Goal: Use online tool/utility: Use online tool/utility

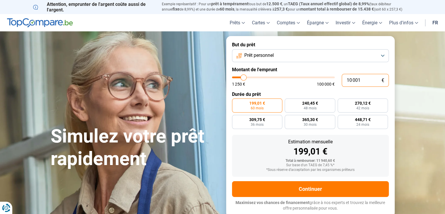
drag, startPoint x: 363, startPoint y: 80, endPoint x: 285, endPoint y: 92, distance: 78.7
click at [278, 83] on div "10 001 € 1 250 € 100 000 €" at bounding box center [310, 80] width 157 height 13
type input "3"
type input "1250"
type input "39"
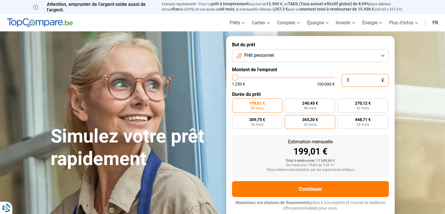
type input "1250"
type input "390"
type input "1250"
type input "3 900"
type input "4000"
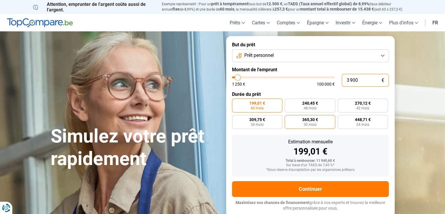
type input "39 000"
type input "39000"
radio input "false"
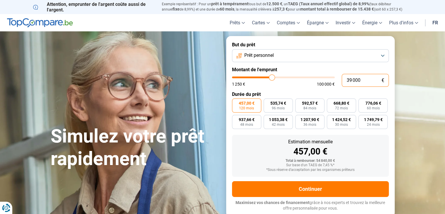
drag, startPoint x: 339, startPoint y: 84, endPoint x: 325, endPoint y: 86, distance: 13.4
click at [324, 86] on div "39 000 € 1 250 € 100 000 €" at bounding box center [310, 80] width 157 height 13
type input "3"
type input "1250"
type input "37"
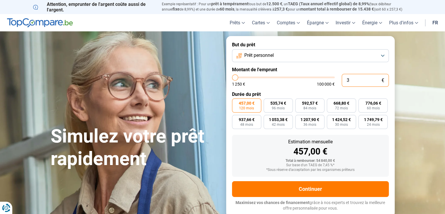
type input "1250"
type input "370"
type input "1250"
type input "3 700"
type input "3750"
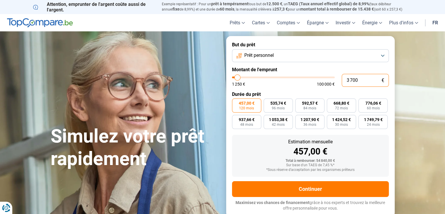
type input "37 000"
type input "37000"
type input "3 700"
type input "3750"
type input "370"
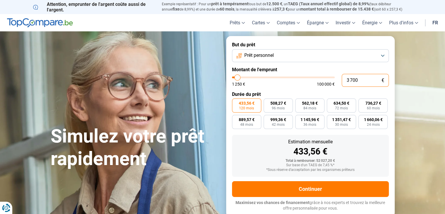
type input "1250"
type input "37"
type input "1250"
type input "3"
type input "1250"
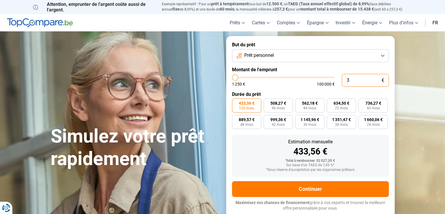
type input "36"
type input "1250"
type input "360"
type input "1250"
type input "3 600"
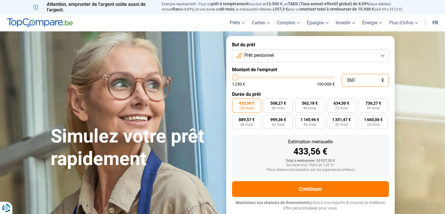
type input "3500"
type input "36 000"
type input "36000"
type input "3 600"
type input "3500"
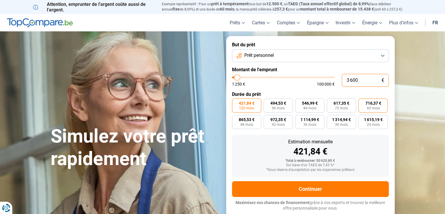
type input "360"
type input "1250"
type input "36"
type input "1250"
type input "3"
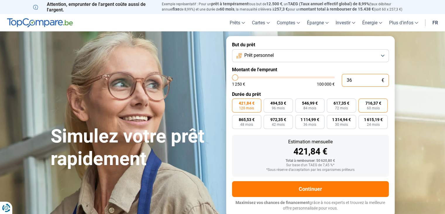
type input "1250"
type input "35"
type input "1250"
type input "355"
type input "1250"
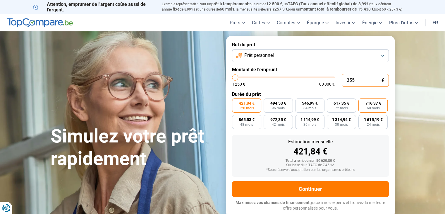
type input "3 550"
type input "3500"
type input "35 500"
type input "35500"
type input "3 550"
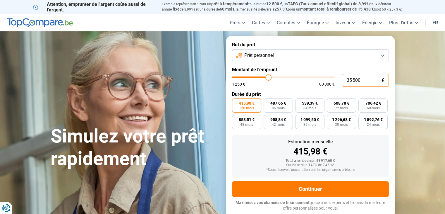
type input "3500"
type input "355"
type input "1250"
type input "35"
type input "1250"
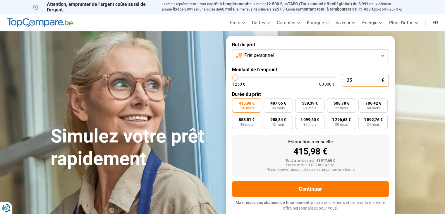
type input "1 250"
type input "1250"
radio input "true"
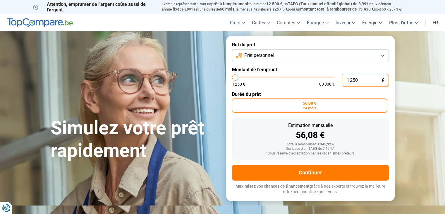
type input "12 500"
type input "12500"
type input "125 000"
type input "100000"
type input "12 500"
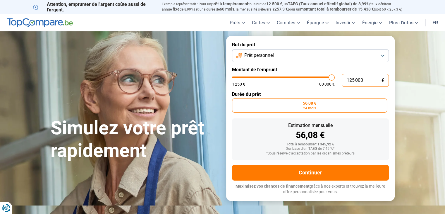
type input "12500"
type input "1 250"
type input "1250"
type input "125"
type input "1250"
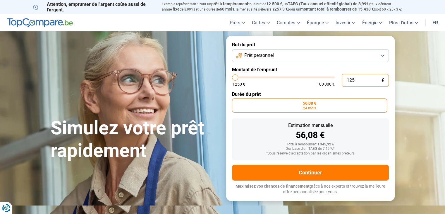
type input "12"
type input "1250"
type input "1"
type input "1250"
type input "0"
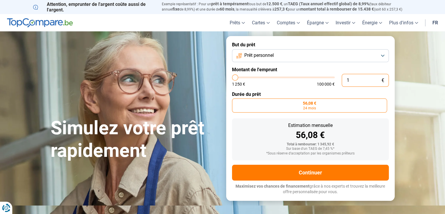
type input "1250"
type input "3"
type input "1250"
type input "35"
type input "1250"
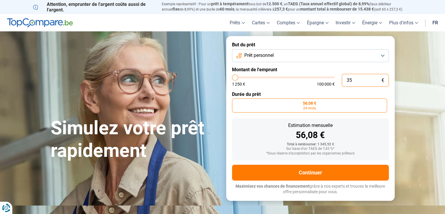
type input "350"
type input "1250"
type input "3 500"
type input "3500"
type input "35 000"
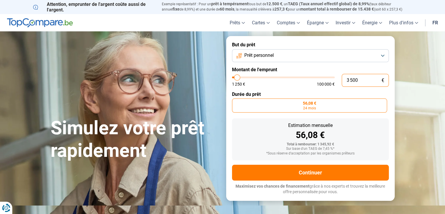
type input "35000"
radio input "false"
